Goal: Task Accomplishment & Management: Use online tool/utility

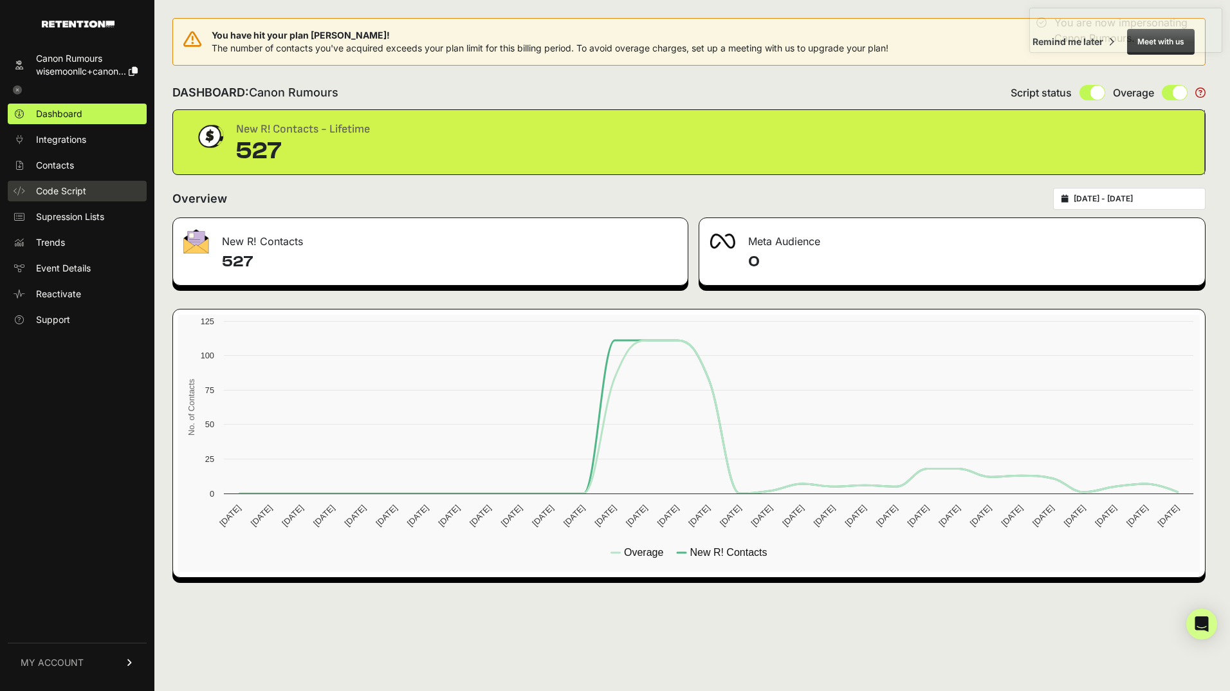
click at [64, 186] on span "Code Script" at bounding box center [61, 191] width 50 height 13
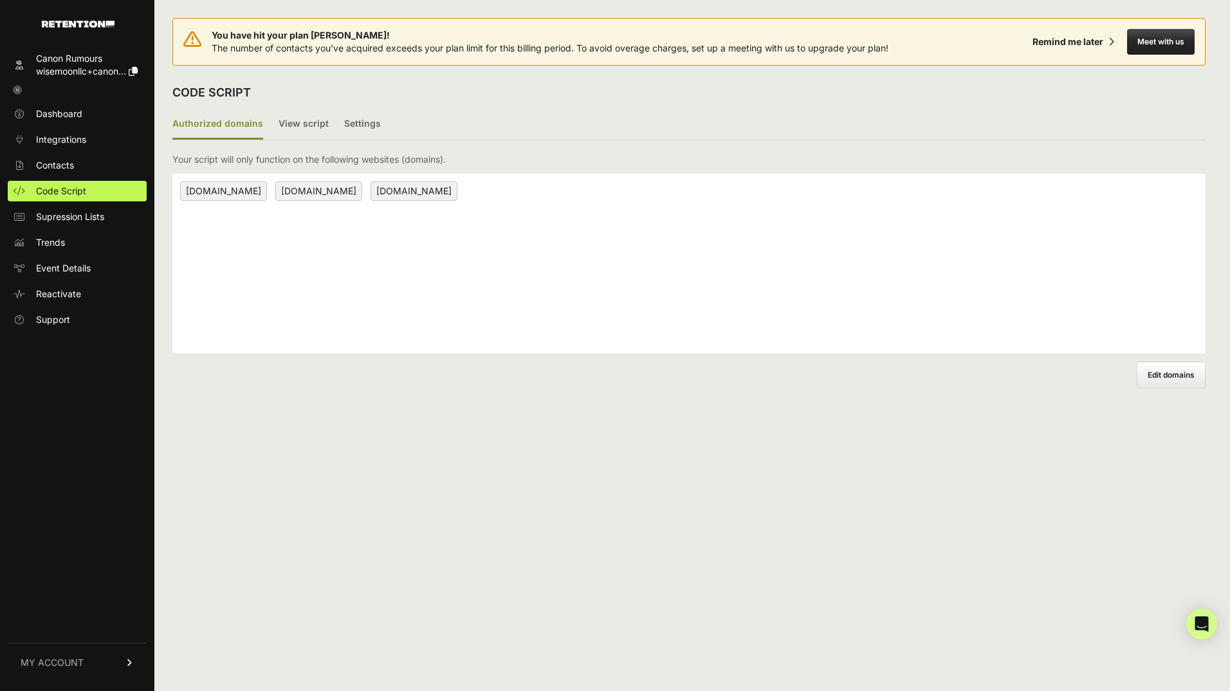
click at [477, 161] on div "Your script will only function on the following websites (domains)." at bounding box center [688, 159] width 1033 height 13
click at [364, 119] on label "Settings" at bounding box center [362, 124] width 37 height 30
click at [0, 0] on input "Settings" at bounding box center [0, 0] width 0 height 0
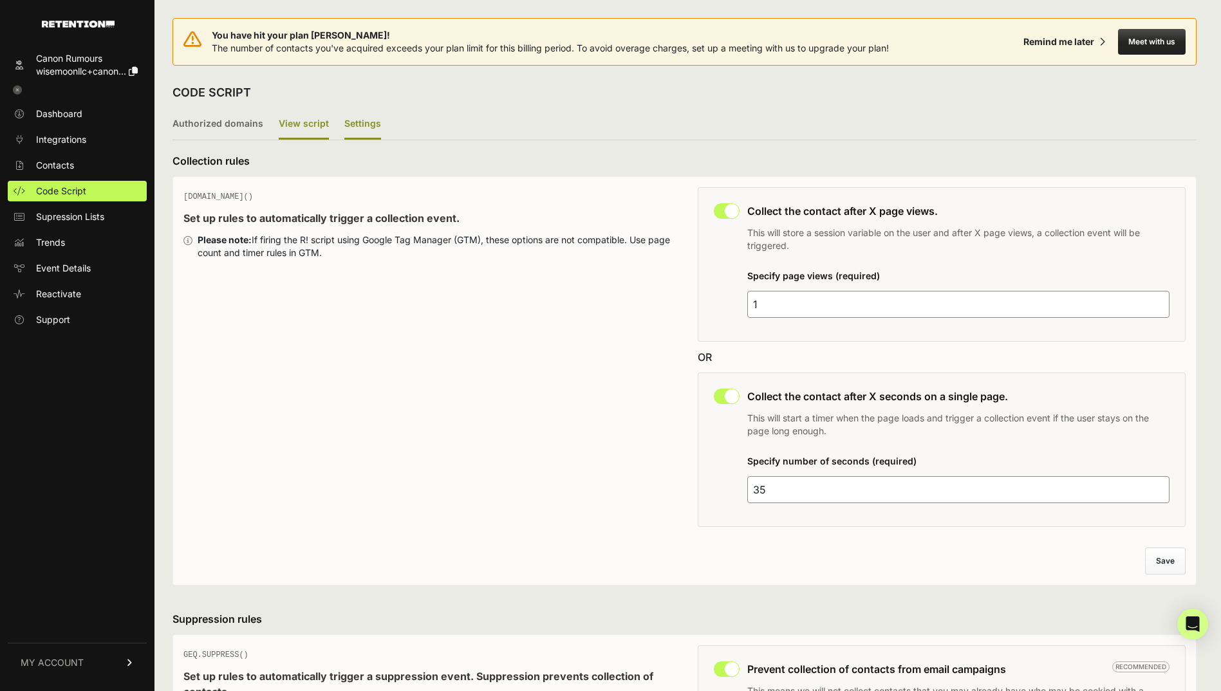
click at [292, 118] on label "View script" at bounding box center [304, 124] width 50 height 30
click at [0, 0] on input "View script" at bounding box center [0, 0] width 0 height 0
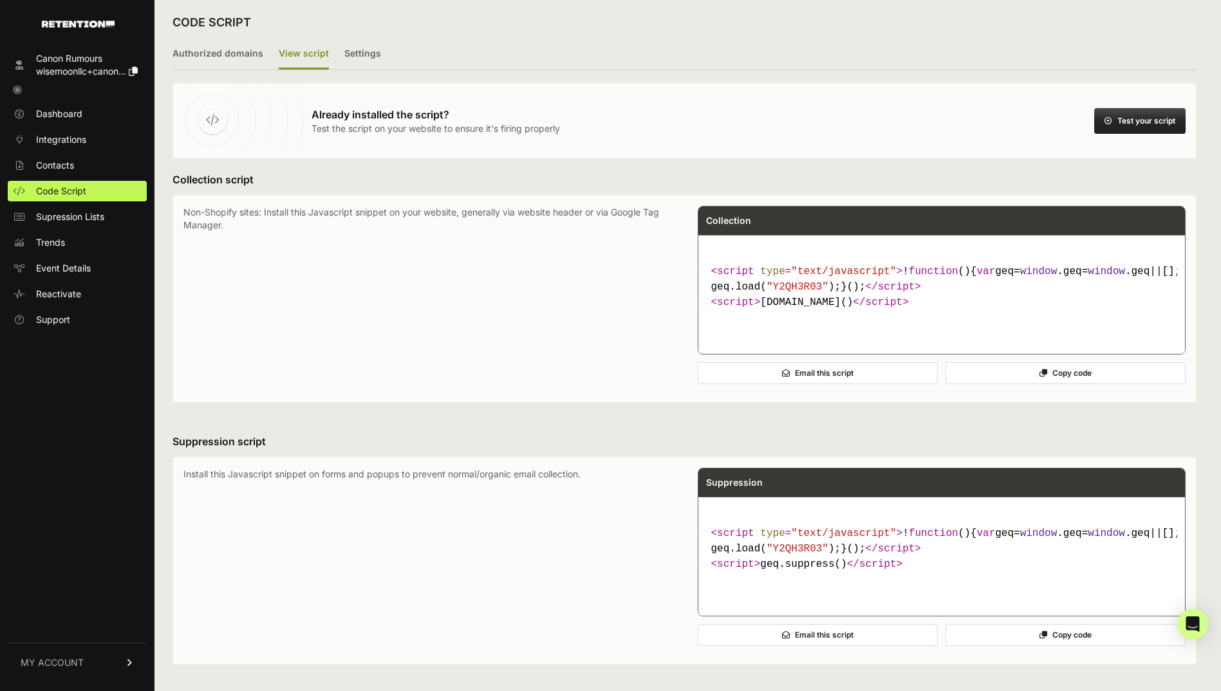
scroll to position [64, 0]
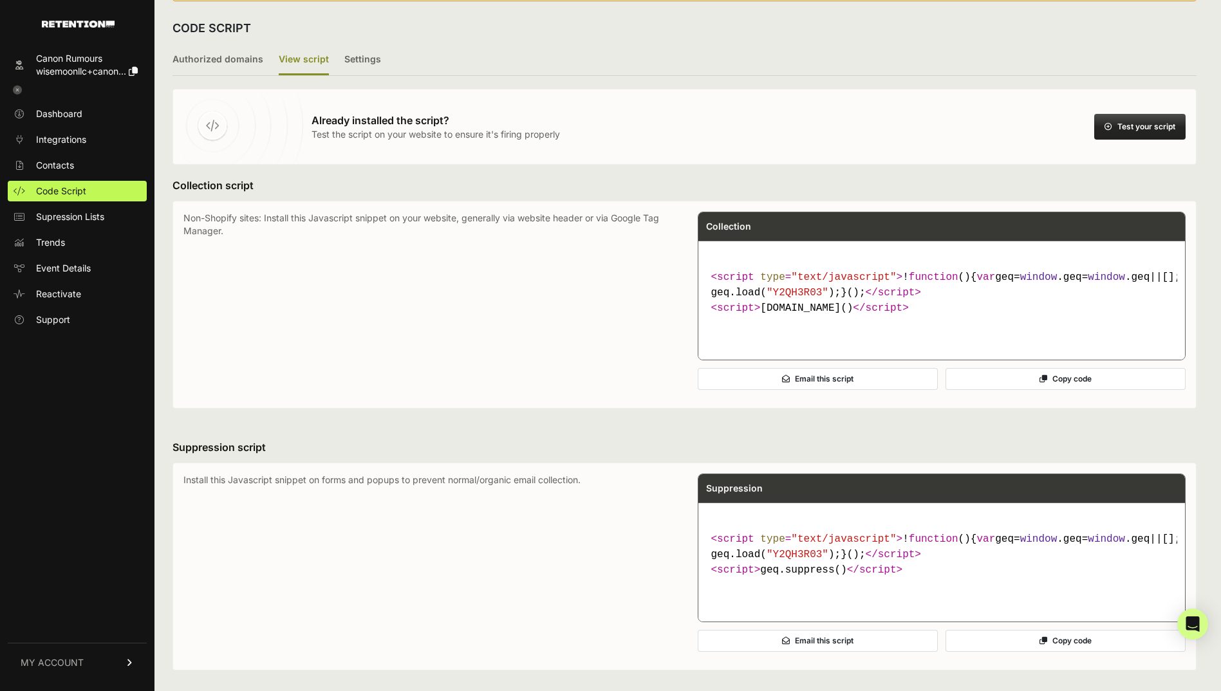
click at [1138, 129] on button "Test your script" at bounding box center [1139, 127] width 91 height 26
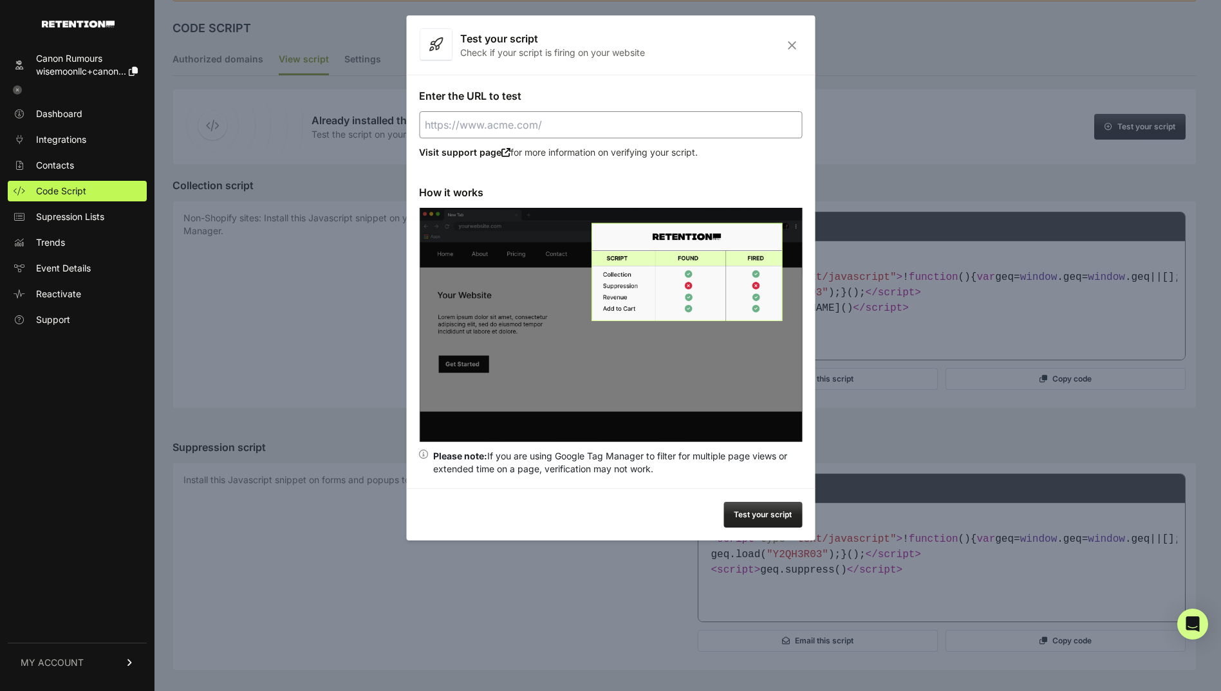
click at [793, 42] on icon "Close" at bounding box center [792, 45] width 20 height 11
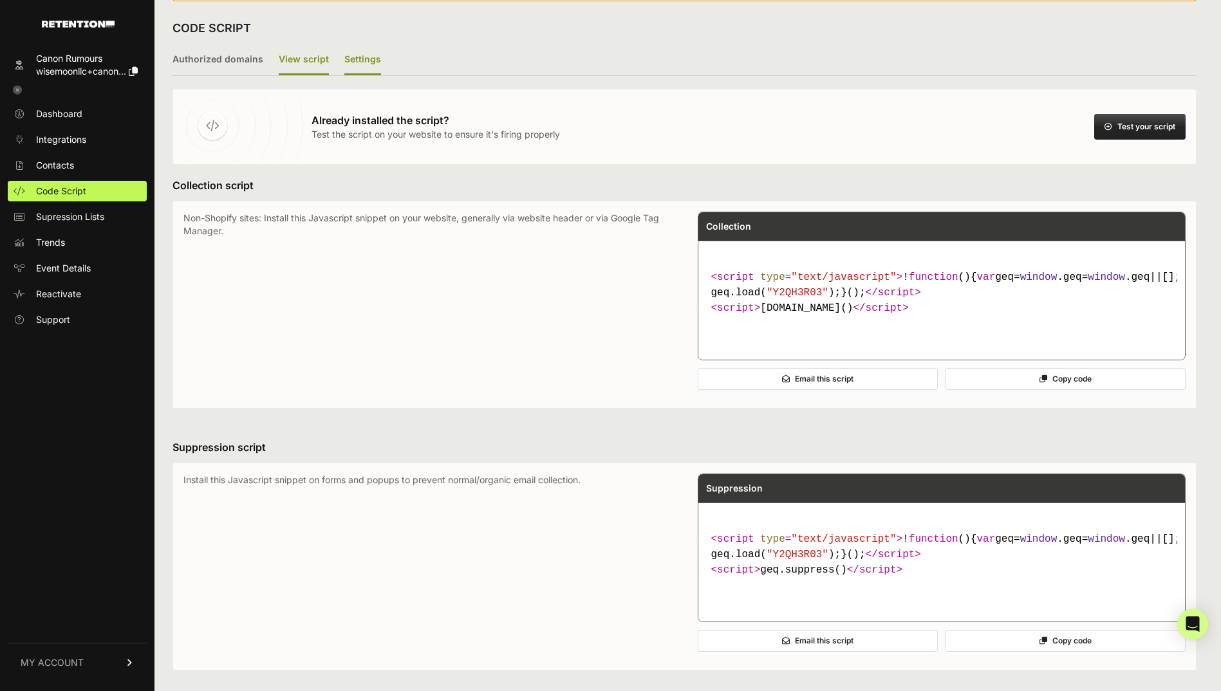
click at [360, 51] on label "Settings" at bounding box center [362, 60] width 37 height 30
click at [0, 0] on input "Settings" at bounding box center [0, 0] width 0 height 0
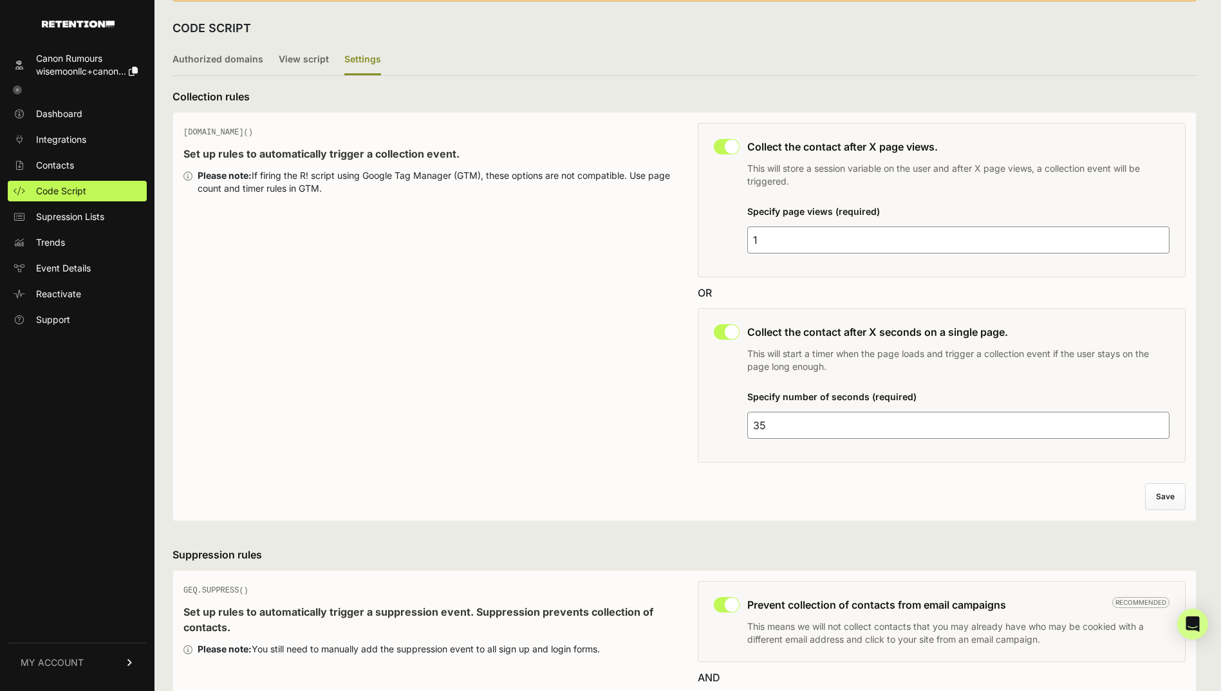
drag, startPoint x: 763, startPoint y: 423, endPoint x: 751, endPoint y: 424, distance: 12.3
click at [751, 424] on input "35" at bounding box center [958, 425] width 423 height 27
type input "5"
click at [1183, 499] on button "Save" at bounding box center [1165, 497] width 39 height 26
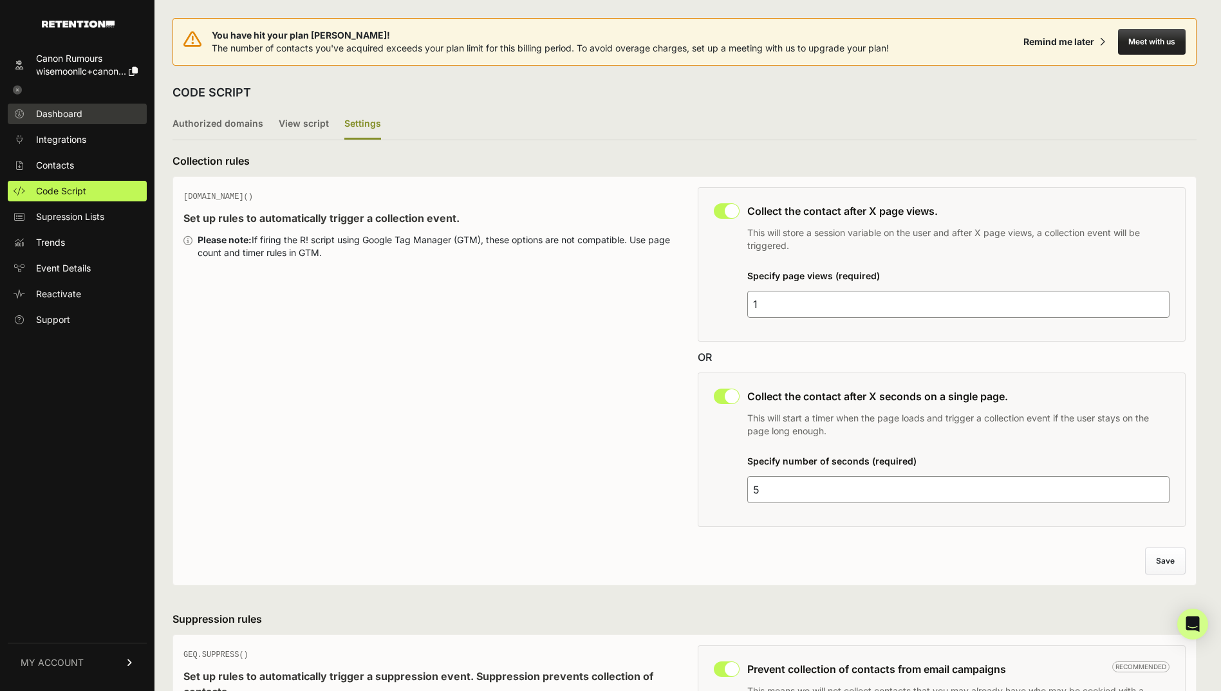
click at [78, 111] on span "Dashboard" at bounding box center [59, 113] width 46 height 13
